Goal: Transaction & Acquisition: Book appointment/travel/reservation

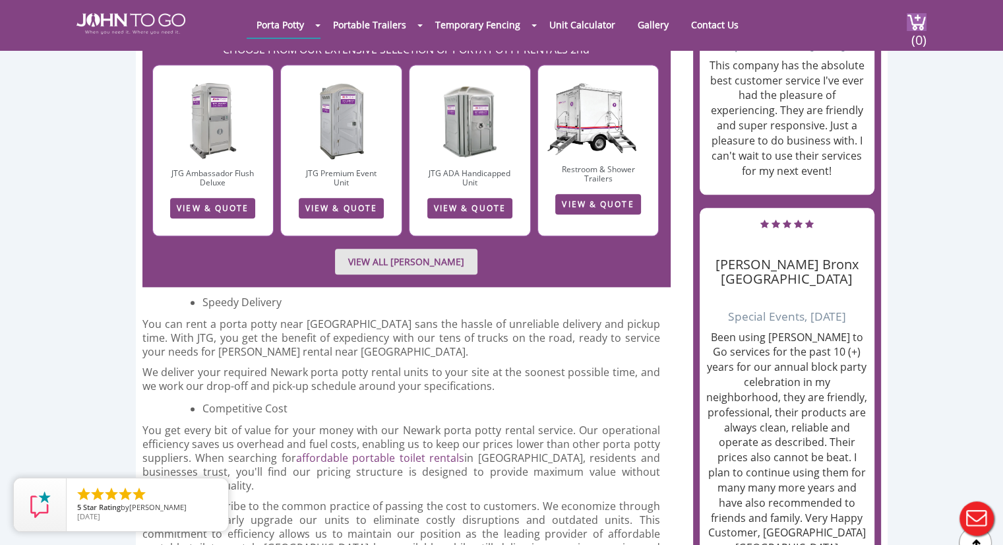
scroll to position [1451, 0]
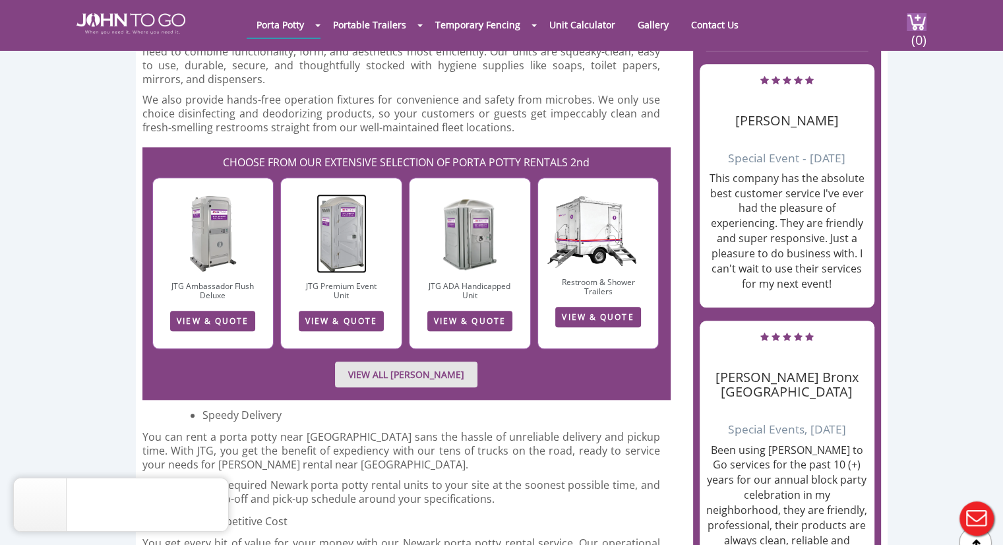
click at [335, 197] on img at bounding box center [342, 233] width 50 height 79
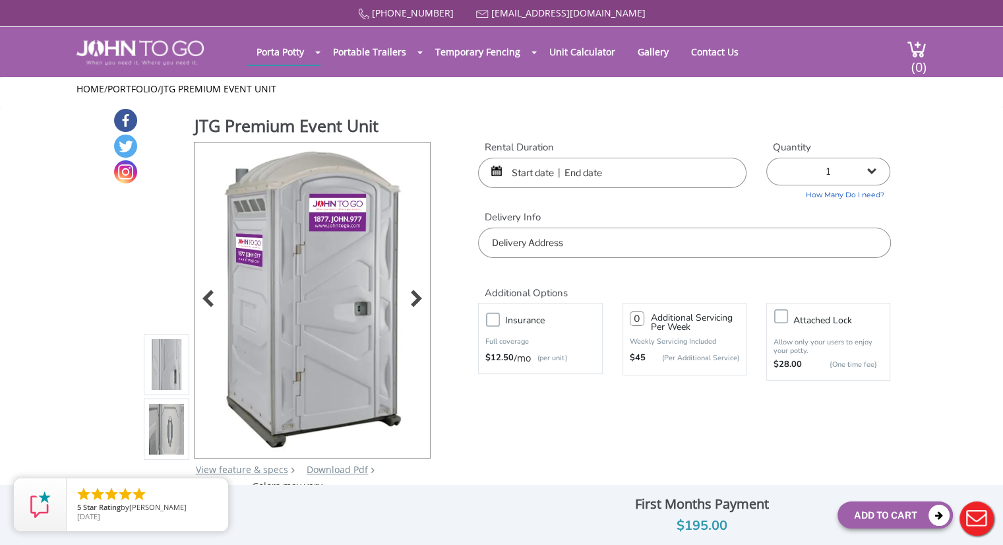
click at [428, 298] on div at bounding box center [313, 300] width 236 height 315
click at [418, 294] on div at bounding box center [413, 300] width 18 height 18
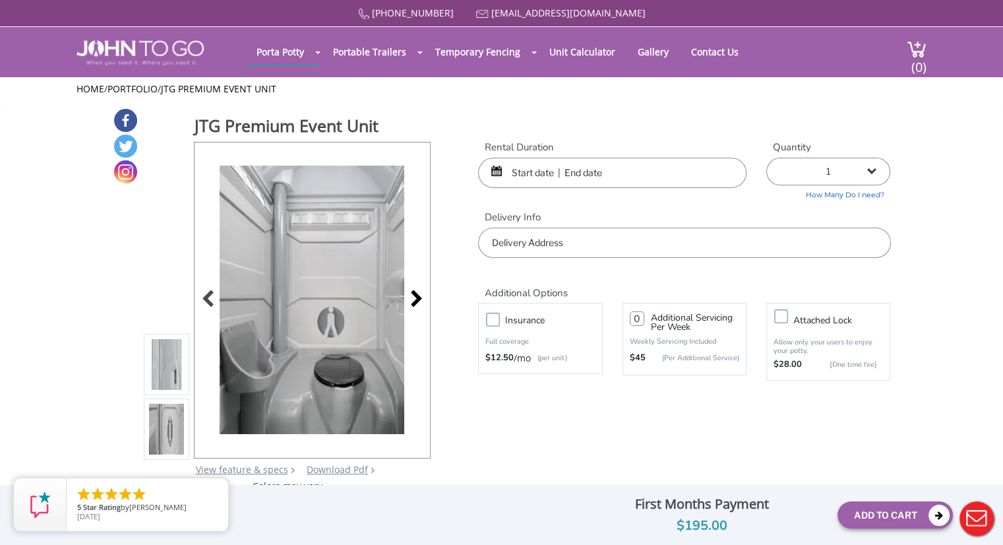
click at [418, 294] on div at bounding box center [413, 300] width 18 height 18
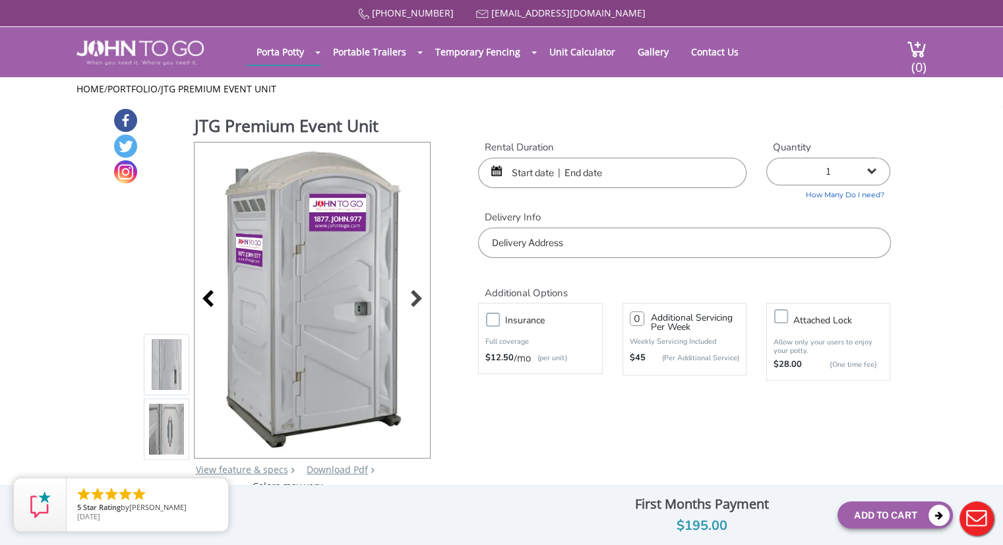
click at [208, 294] on div at bounding box center [212, 300] width 18 height 18
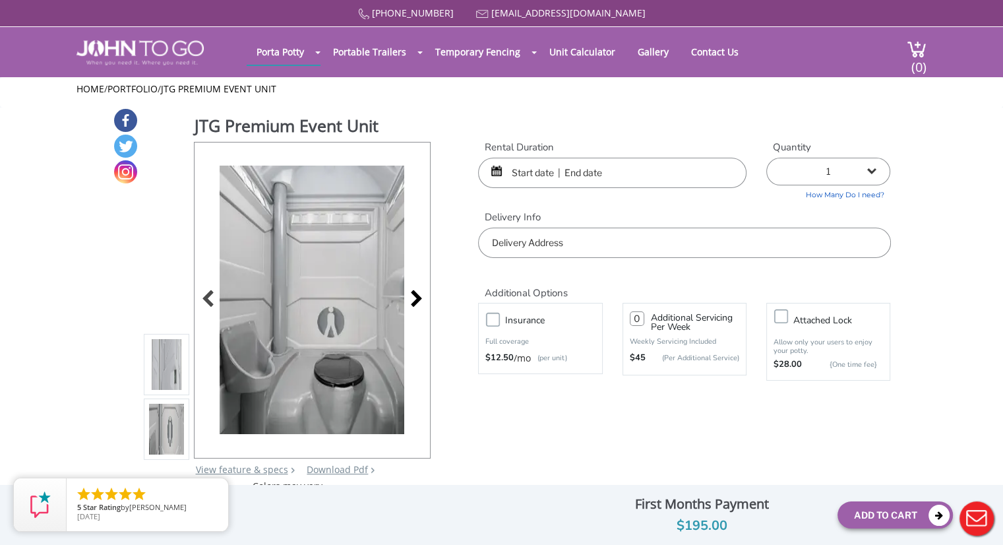
drag, startPoint x: 408, startPoint y: 301, endPoint x: 415, endPoint y: 299, distance: 7.5
click at [410, 300] on div at bounding box center [413, 300] width 18 height 18
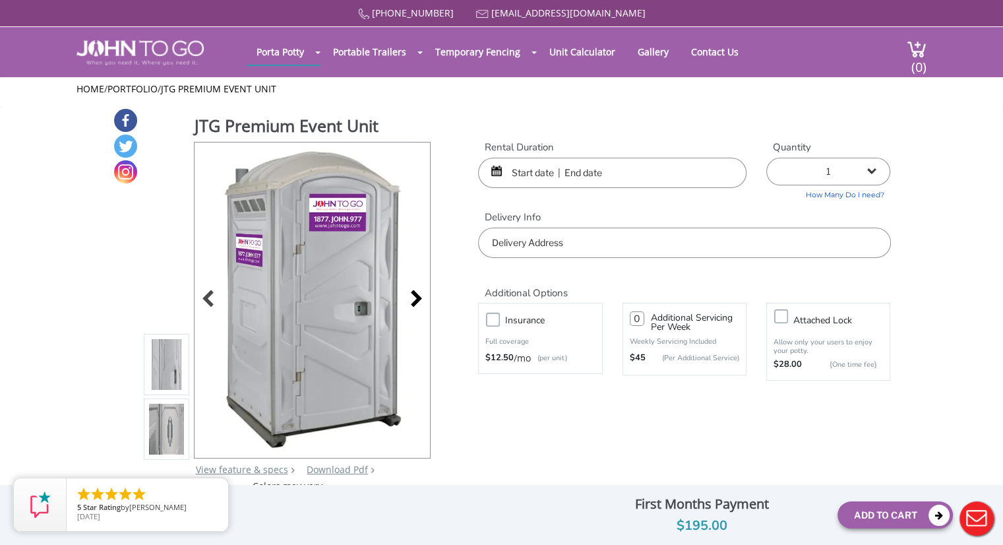
click at [416, 298] on div at bounding box center [413, 300] width 18 height 18
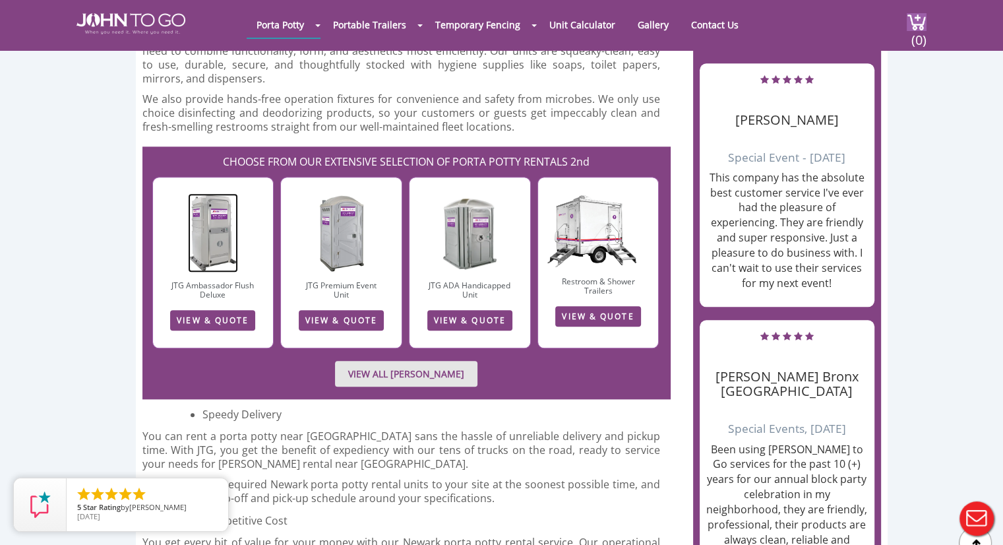
click at [214, 195] on img at bounding box center [213, 232] width 51 height 79
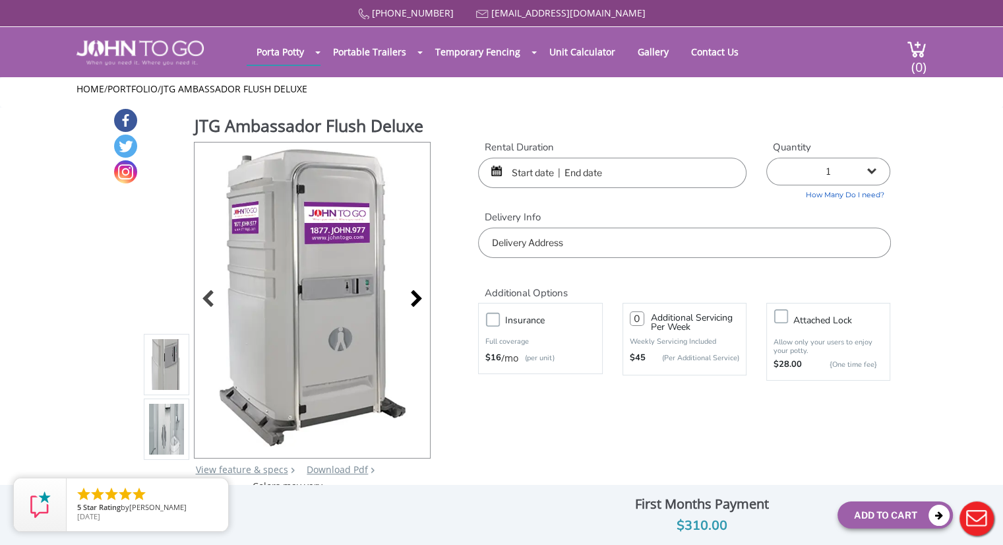
click at [416, 296] on div at bounding box center [413, 300] width 18 height 18
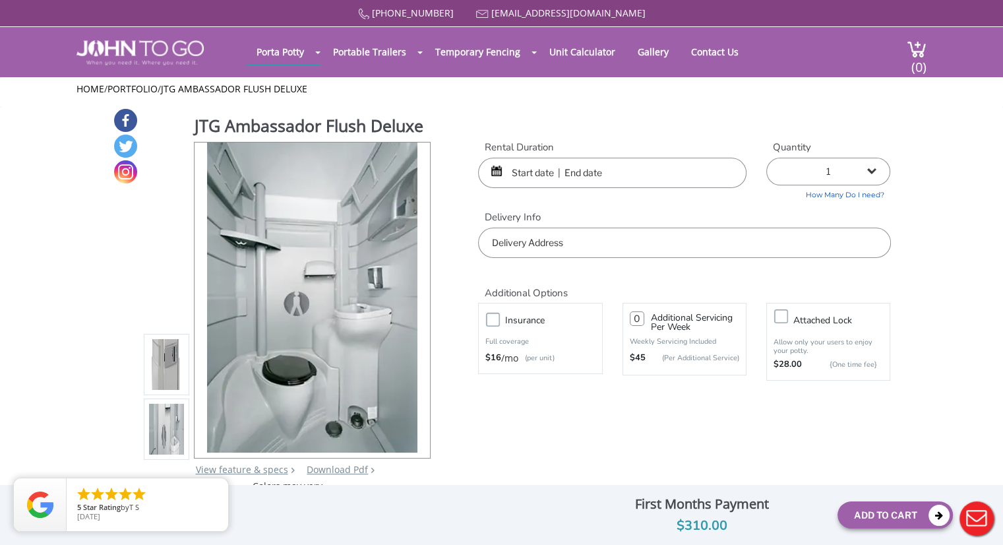
click at [544, 170] on input "text" at bounding box center [612, 173] width 269 height 30
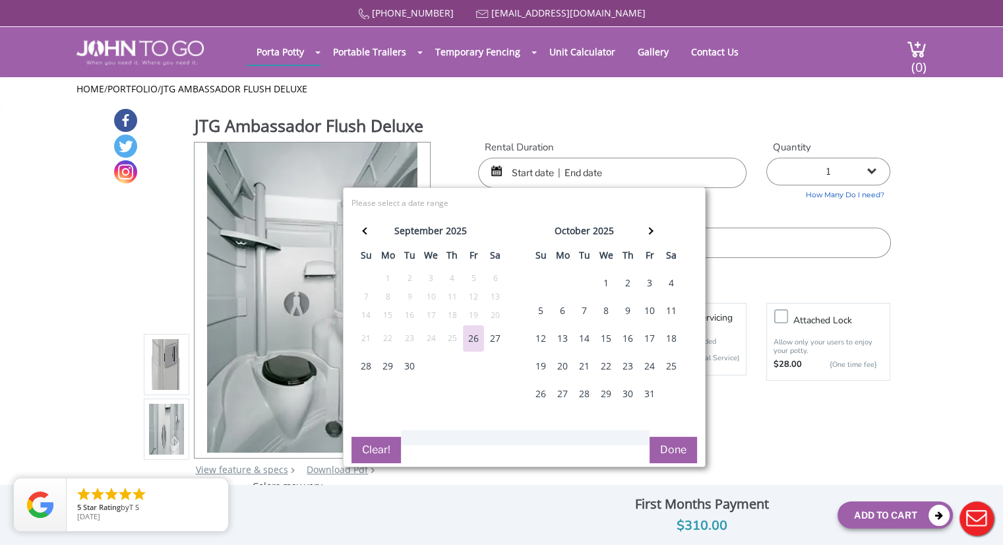
click at [492, 329] on div "27" at bounding box center [495, 338] width 21 height 26
click at [364, 360] on div "28" at bounding box center [366, 366] width 21 height 26
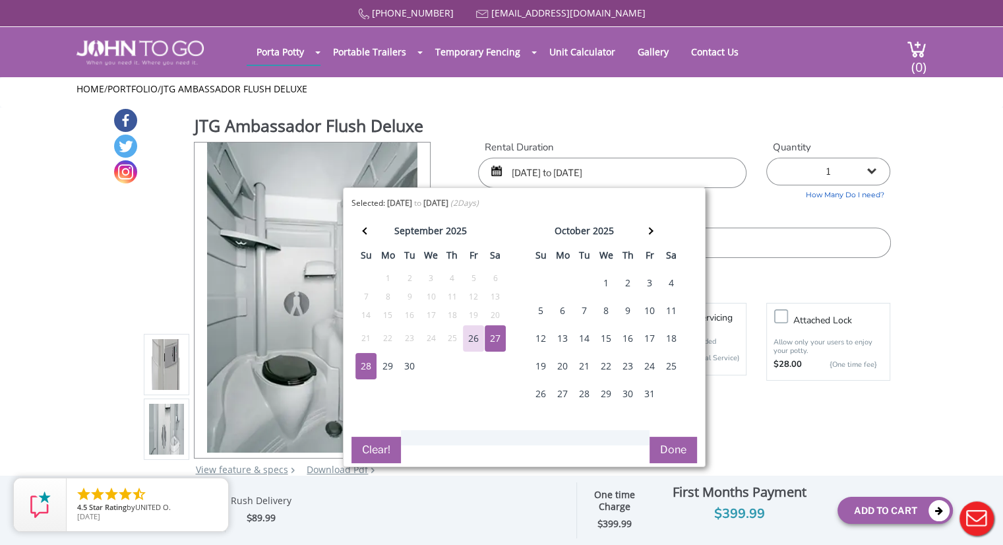
click at [747, 201] on div "Rental Duration [DATE] to [DATE] Quantity 1 2 (5% discount) 3 (8% discount) 4 (…" at bounding box center [684, 200] width 432 height 118
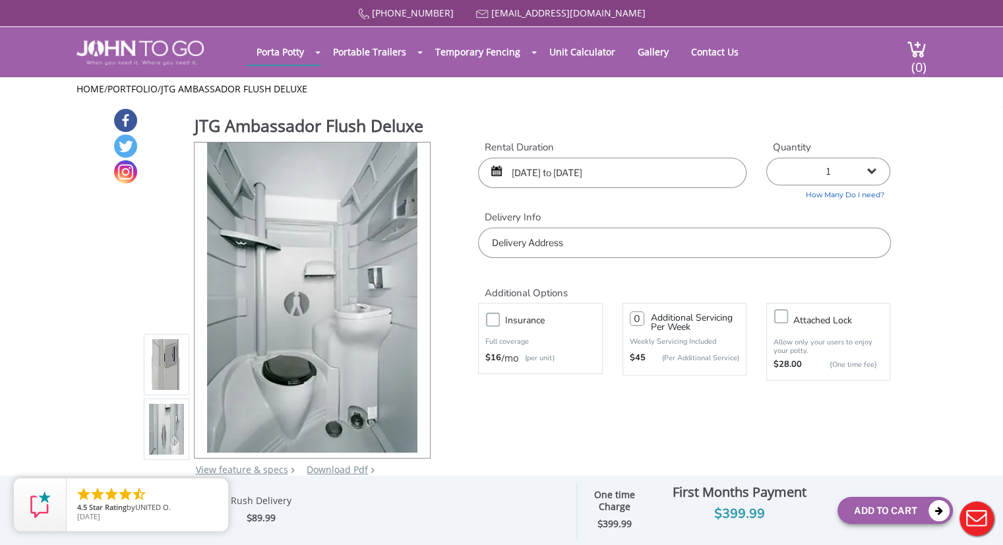
click at [682, 175] on input "[DATE] to [DATE]" at bounding box center [612, 173] width 269 height 30
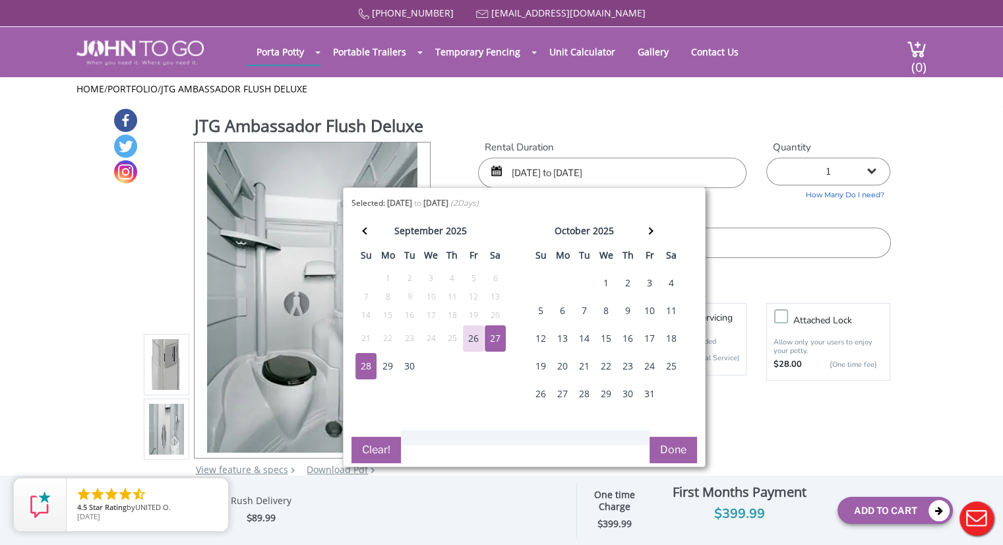
click at [496, 334] on div "27" at bounding box center [495, 338] width 21 height 26
type input "[DATE] to [DATE]"
click at [752, 209] on div "Rental Duration [DATE] to [DATE] Quantity 1 2 (5% discount) 3 (8% discount) 4 (…" at bounding box center [684, 200] width 432 height 118
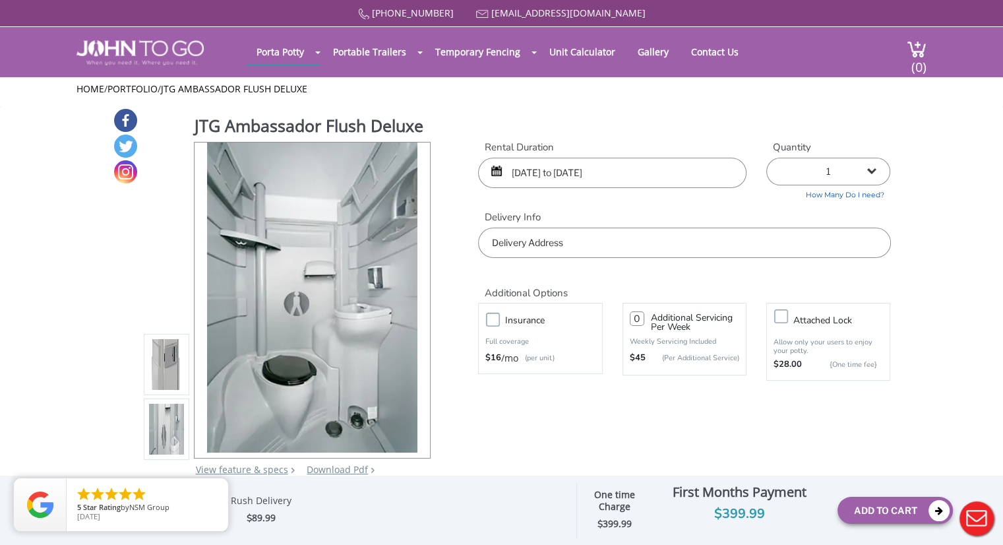
click at [645, 246] on input "text" at bounding box center [684, 243] width 412 height 30
type input "0"
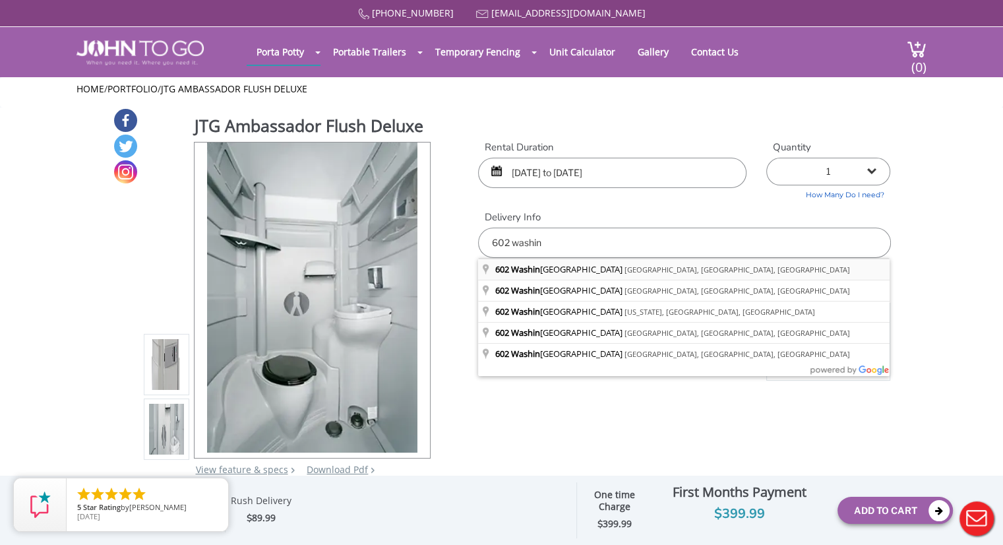
type input "[STREET_ADDRESS][US_STATE]"
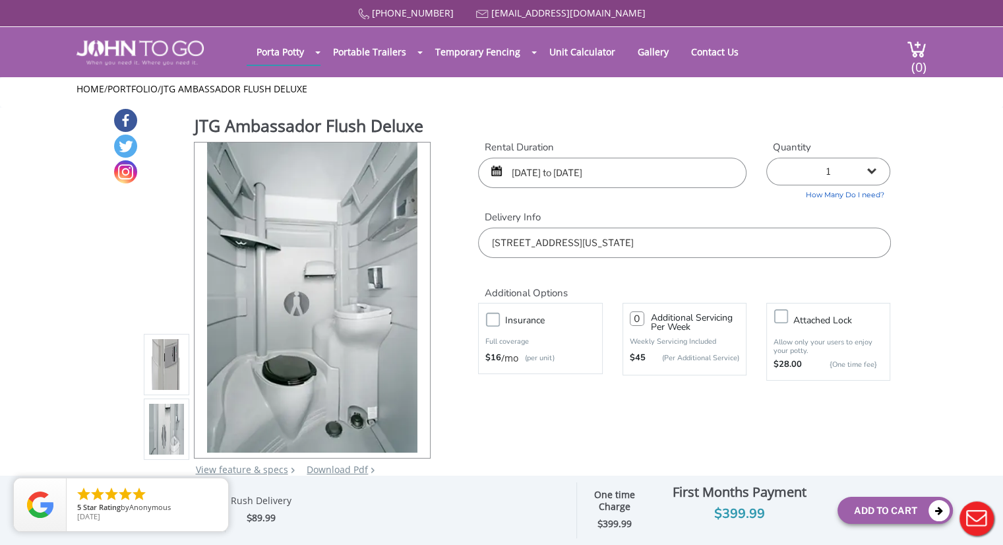
click at [759, 418] on div "JTG Ambassador Flush Deluxe View feature & specs Download Pdf Product PDF Addon…" at bounding box center [502, 300] width 778 height 385
